Goal: Transaction & Acquisition: Book appointment/travel/reservation

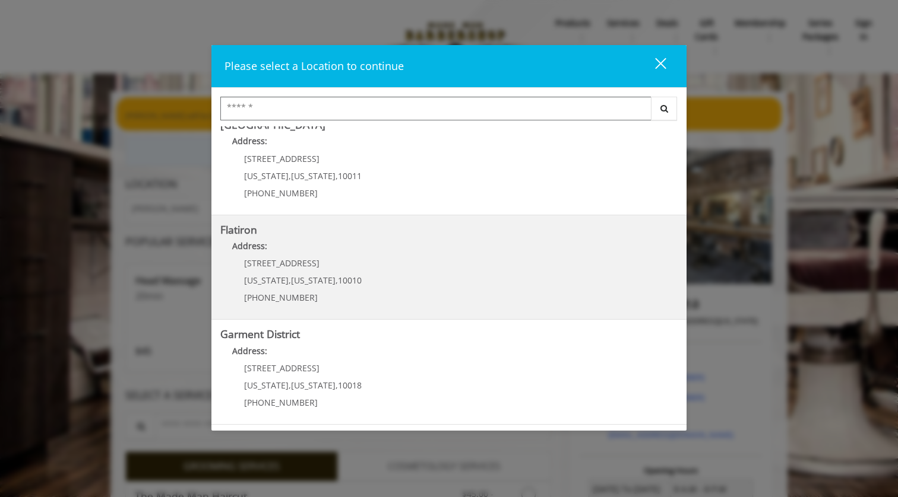
scroll to position [224, 0]
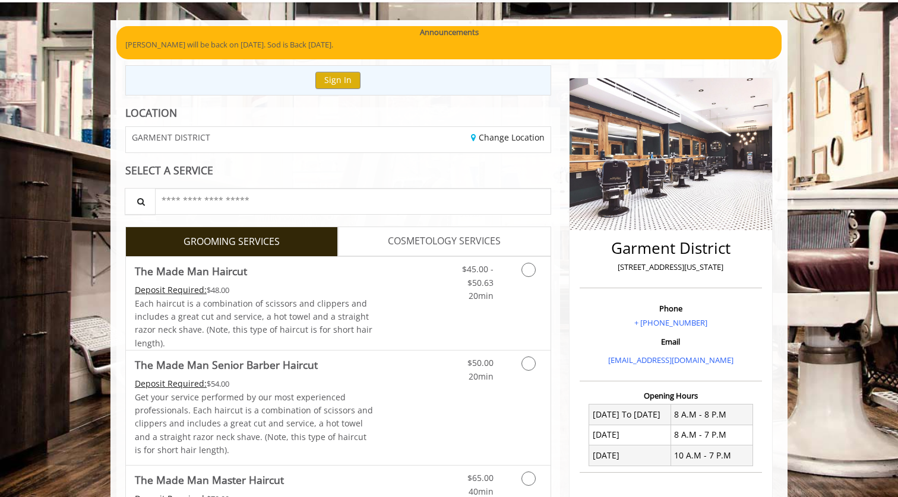
scroll to position [40, 0]
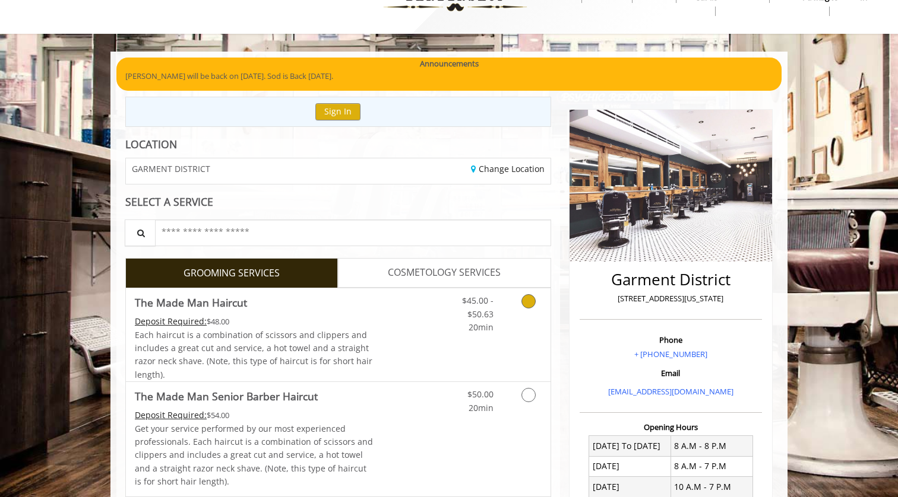
click at [436, 310] on div "$45.00 - $50.63 20min" at bounding box center [468, 312] width 67 height 46
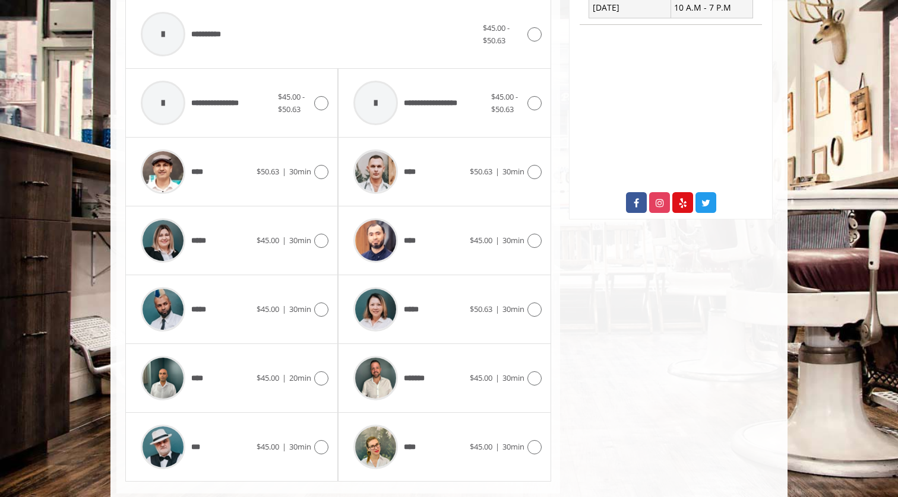
scroll to position [521, 0]
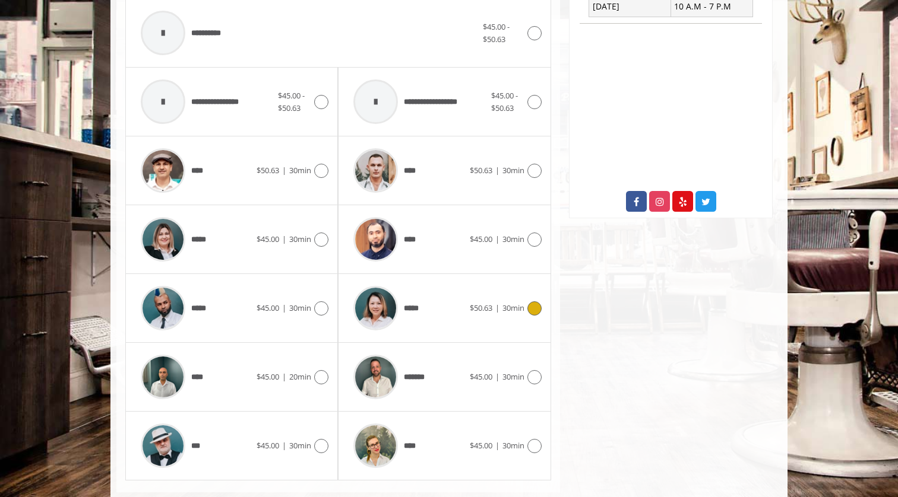
click at [534, 305] on icon at bounding box center [534, 309] width 14 height 14
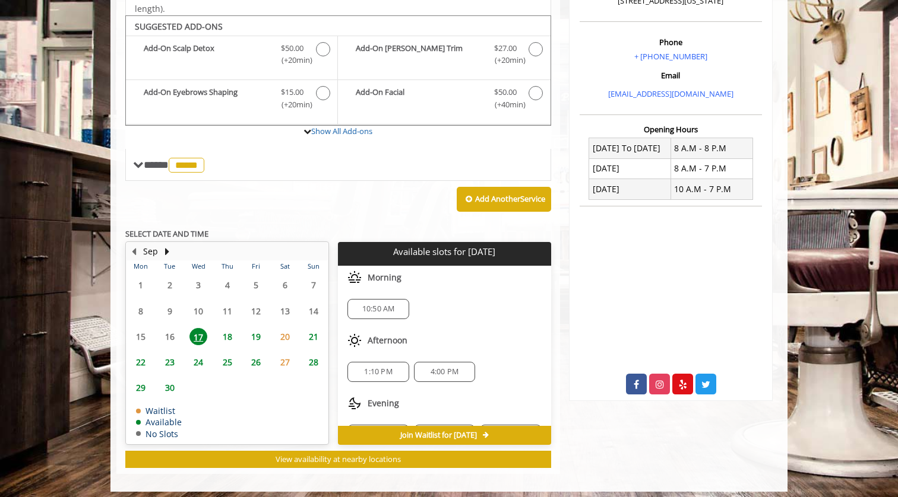
scroll to position [0, 0]
click at [377, 305] on span "10:50 AM" at bounding box center [378, 309] width 33 height 9
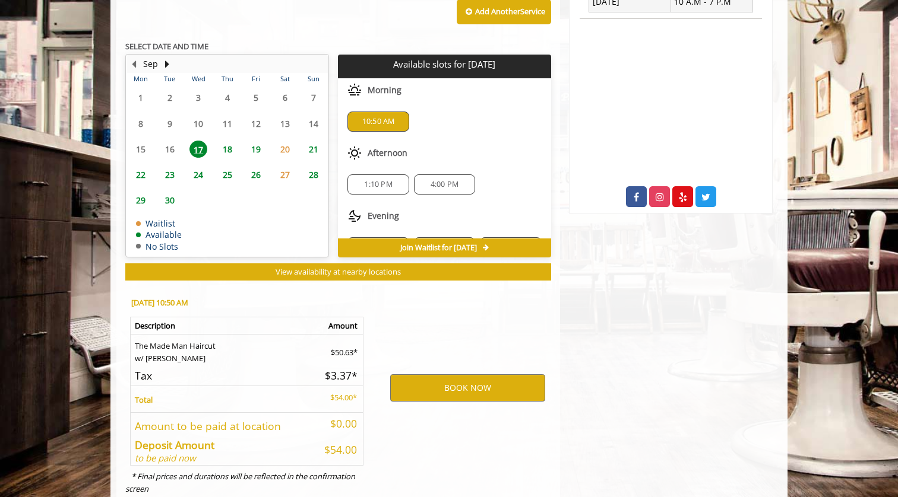
scroll to position [550, 0]
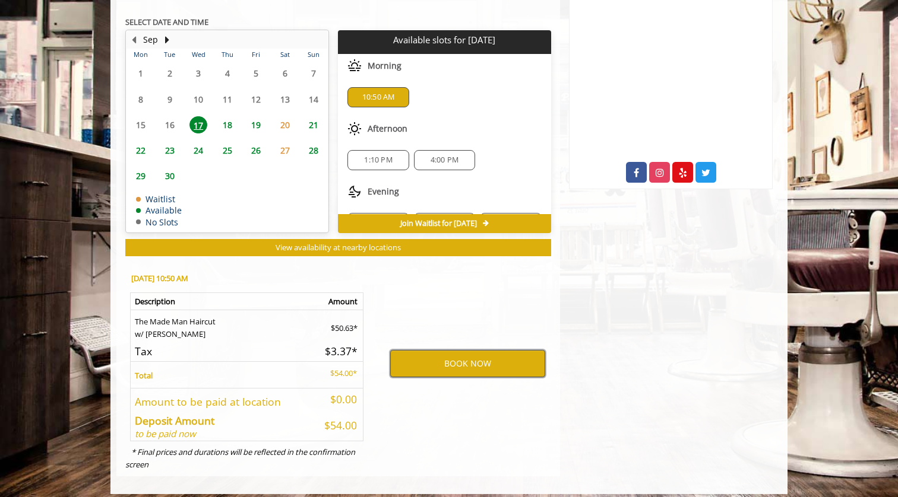
click at [457, 357] on button "BOOK NOW" at bounding box center [467, 363] width 155 height 27
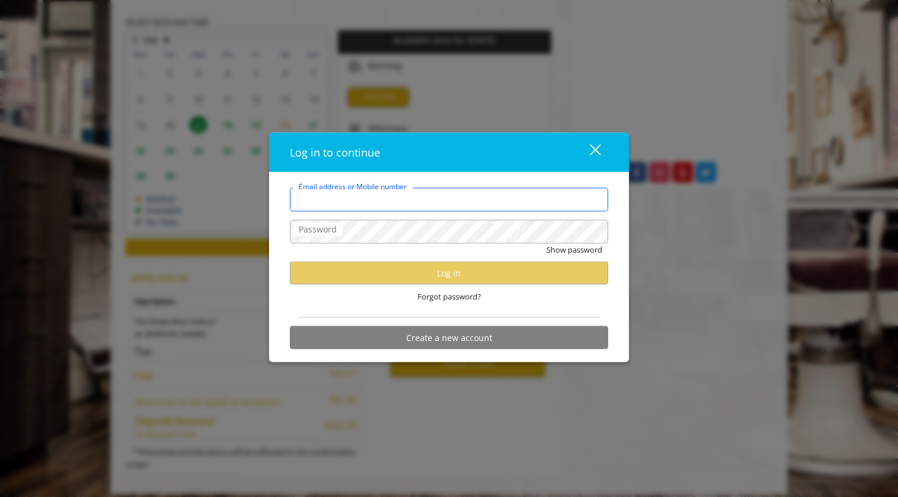
type input "**********"
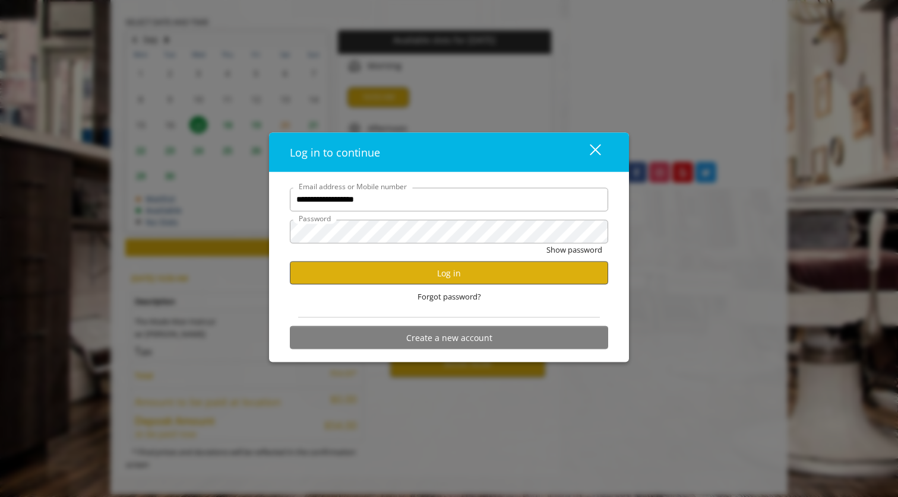
click at [442, 275] on button "Log in" at bounding box center [449, 273] width 318 height 23
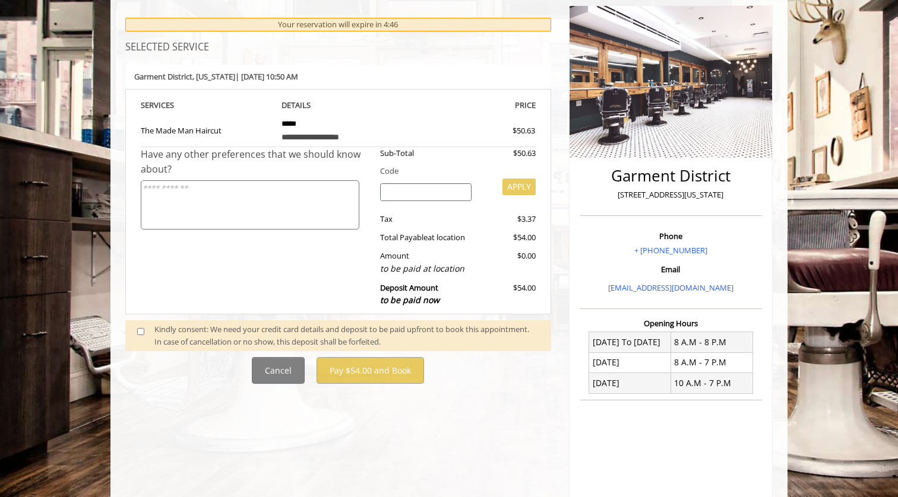
scroll to position [142, 0]
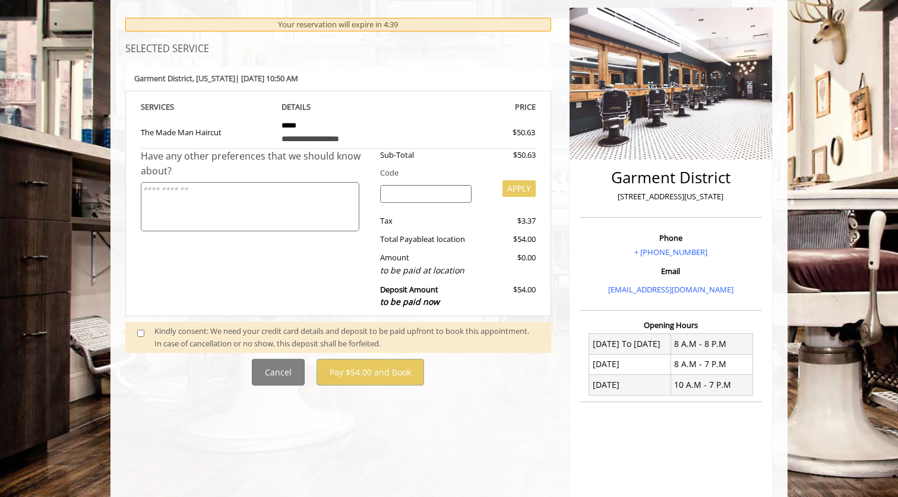
click at [333, 396] on div "**********" at bounding box center [337, 296] width 443 height 603
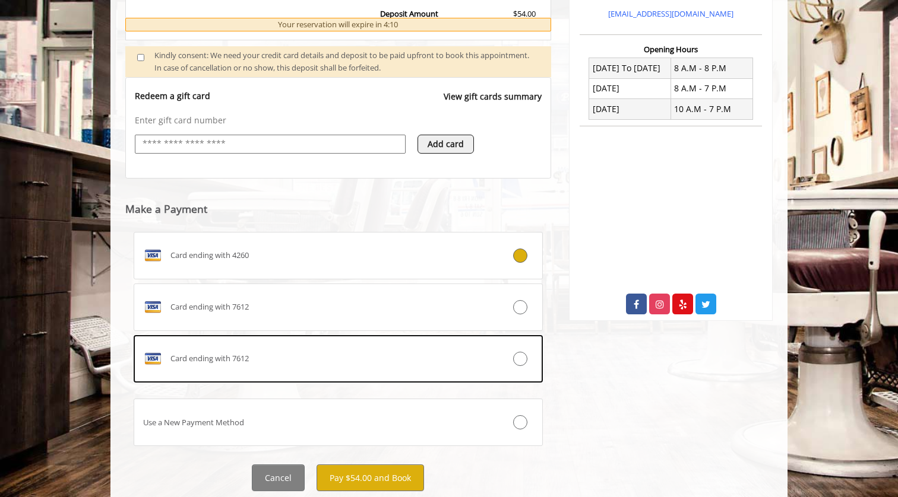
scroll to position [428, 0]
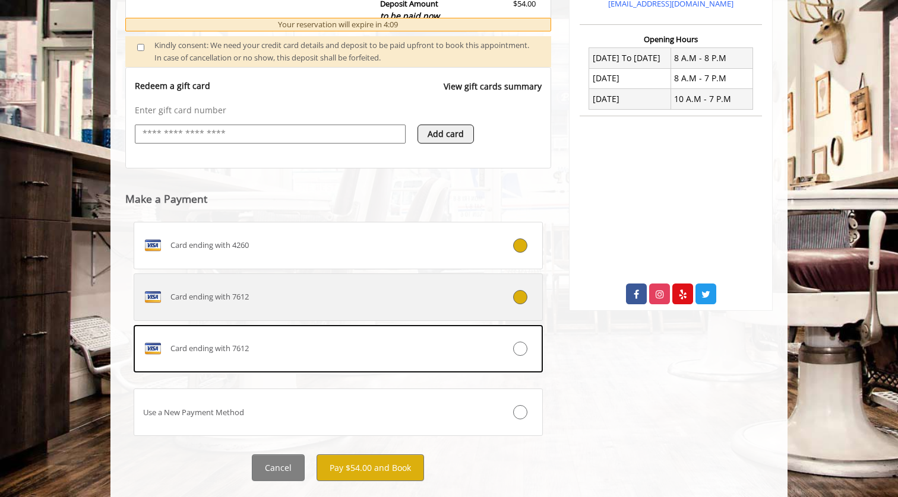
click at [519, 293] on icon at bounding box center [520, 297] width 14 height 14
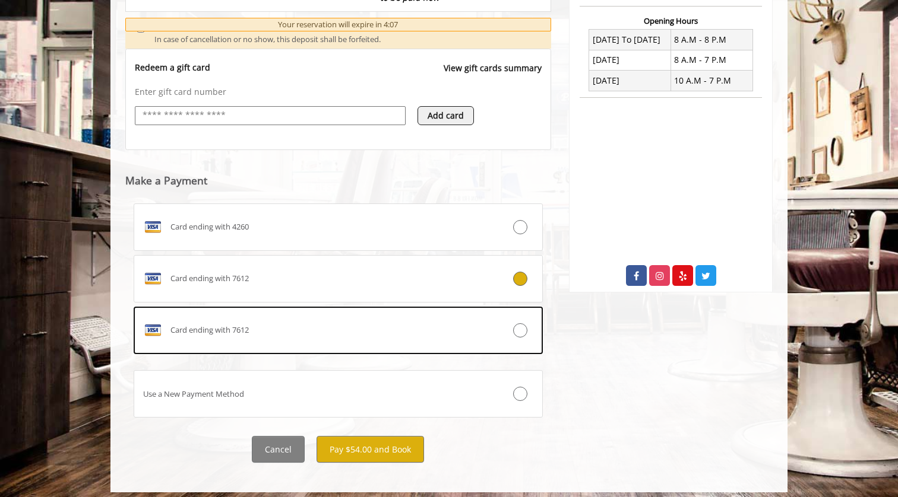
scroll to position [446, 0]
click at [364, 442] on button "Pay $54.00 and Book" at bounding box center [369, 450] width 107 height 27
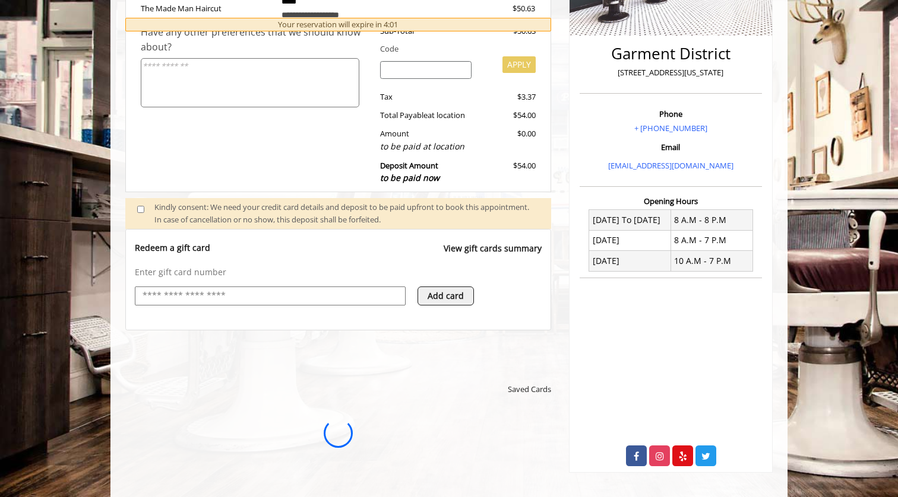
scroll to position [0, 0]
